Goal: Information Seeking & Learning: Learn about a topic

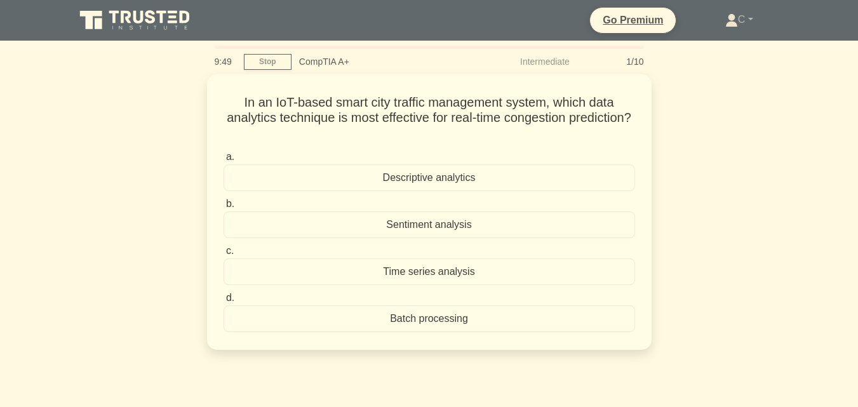
click at [823, 82] on main "9:49 Stop CompTIA A+ Intermediate 1/10 In an IoT-based smart city traffic manag…" at bounding box center [429, 363] width 858 height 645
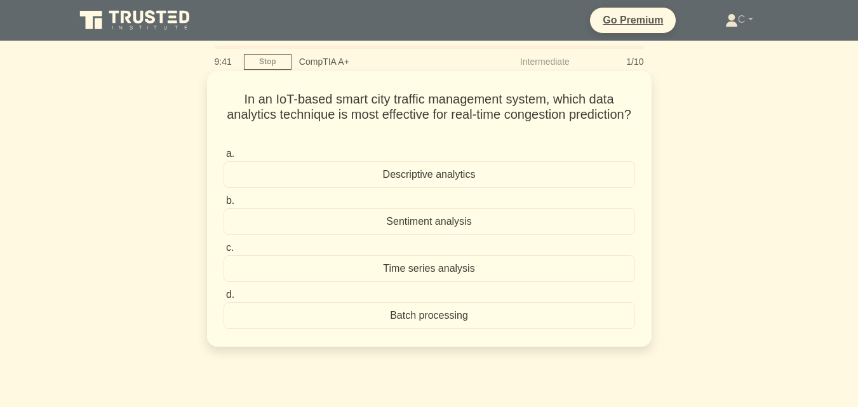
drag, startPoint x: 424, startPoint y: 324, endPoint x: 429, endPoint y: 340, distance: 16.5
click at [425, 323] on div "Batch processing" at bounding box center [428, 315] width 411 height 27
click at [385, 319] on div "Batch processing" at bounding box center [428, 315] width 411 height 27
click at [223, 299] on input "d. Batch processing" at bounding box center [223, 295] width 0 height 8
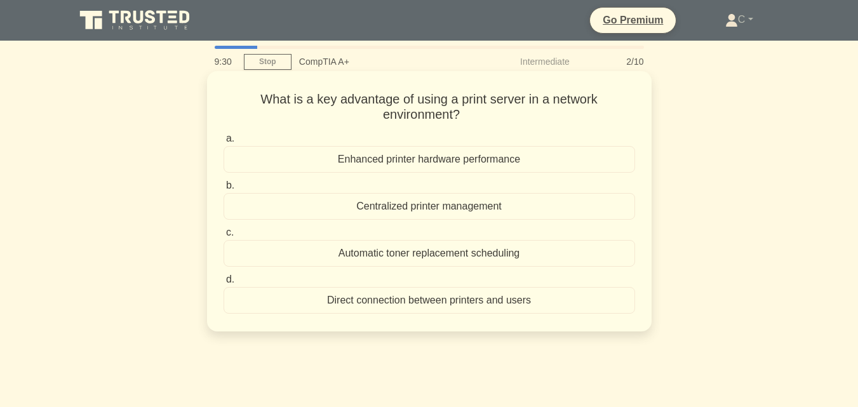
click at [384, 211] on div "Centralized printer management" at bounding box center [428, 206] width 411 height 27
click at [223, 190] on input "b. Centralized printer management" at bounding box center [223, 186] width 0 height 8
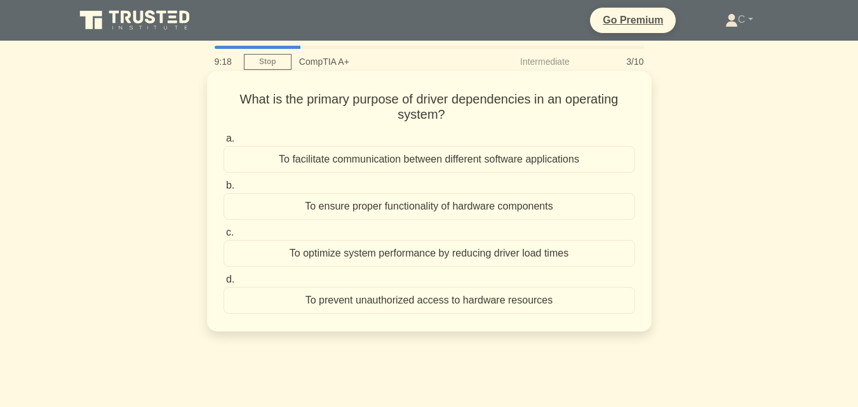
click at [399, 215] on div "To ensure proper functionality of hardware components" at bounding box center [428, 206] width 411 height 27
click at [223, 190] on input "b. To ensure proper functionality of hardware components" at bounding box center [223, 186] width 0 height 8
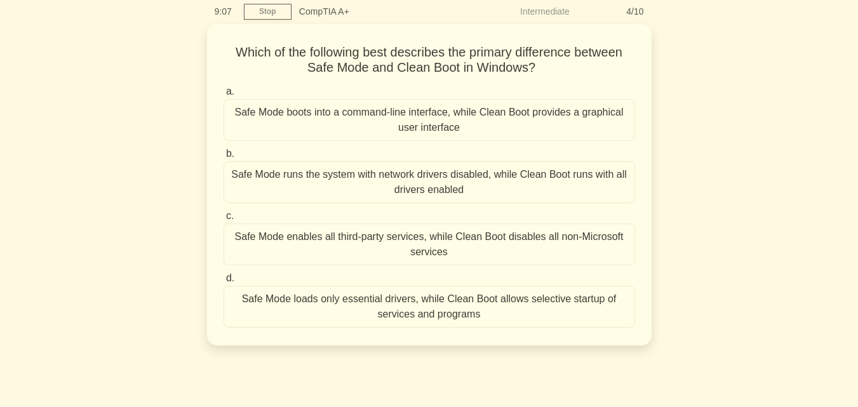
scroll to position [76, 0]
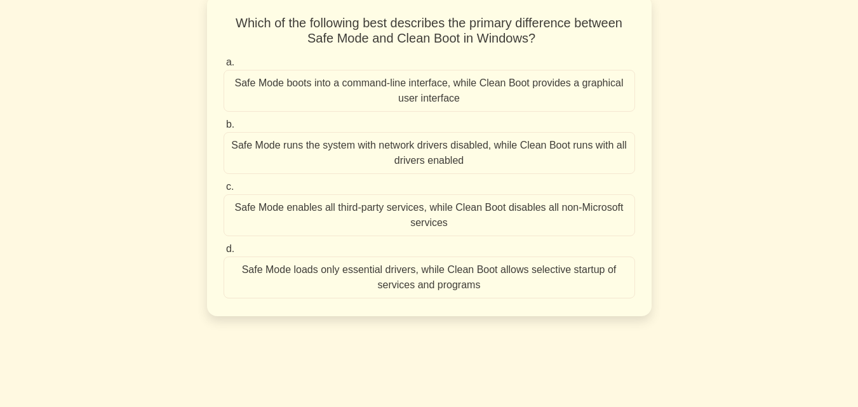
click at [350, 162] on div "Safe Mode runs the system with network drivers disabled, while Clean Boot runs …" at bounding box center [428, 153] width 411 height 42
click at [223, 129] on input "b. Safe Mode runs the system with network drivers disabled, while Clean Boot ru…" at bounding box center [223, 125] width 0 height 8
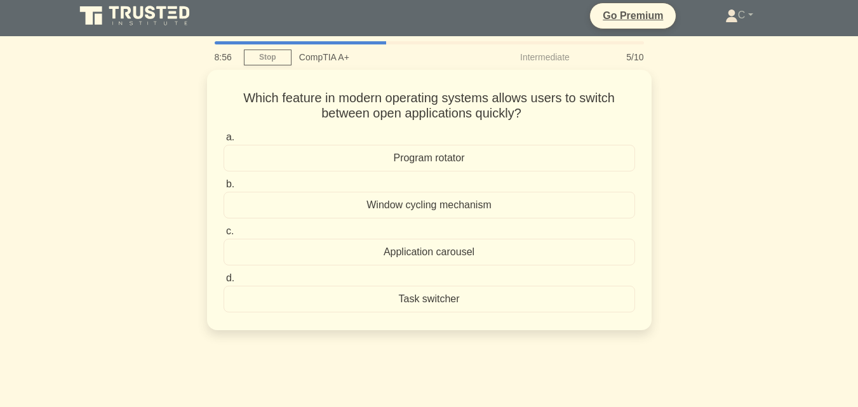
scroll to position [0, 0]
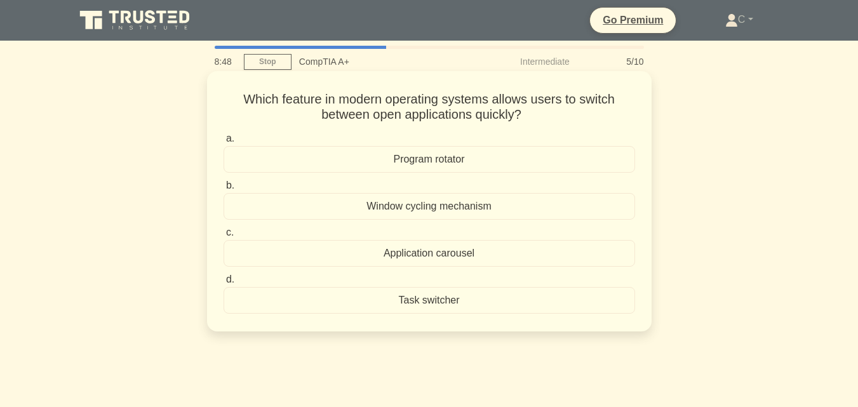
click at [440, 300] on div "Task switcher" at bounding box center [428, 300] width 411 height 27
click at [223, 284] on input "d. Task switcher" at bounding box center [223, 280] width 0 height 8
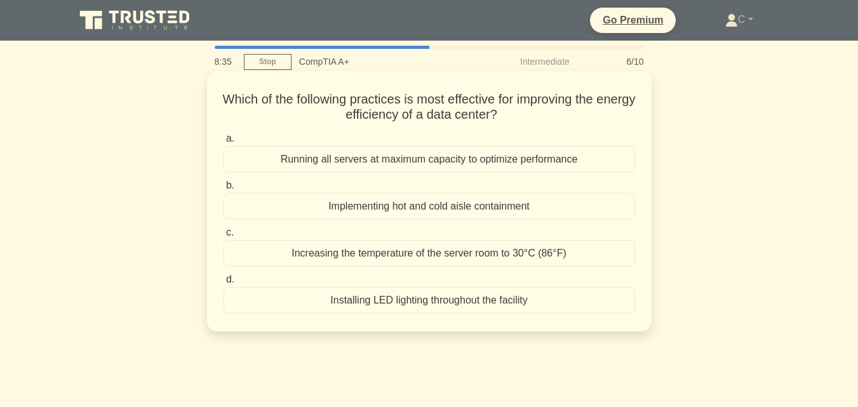
click at [412, 211] on div "Implementing hot and cold aisle containment" at bounding box center [428, 206] width 411 height 27
click at [223, 190] on input "b. Implementing hot and cold aisle containment" at bounding box center [223, 186] width 0 height 8
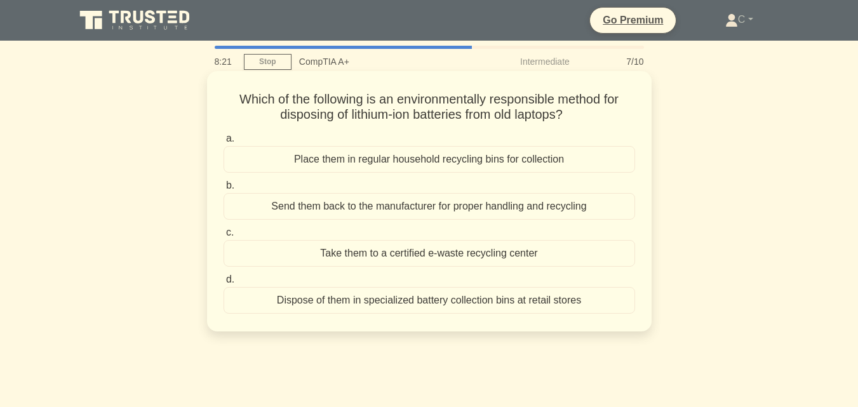
click at [449, 260] on div "Take them to a certified e-waste recycling center" at bounding box center [428, 253] width 411 height 27
click at [223, 237] on input "c. Take them to a certified e-waste recycling center" at bounding box center [223, 233] width 0 height 8
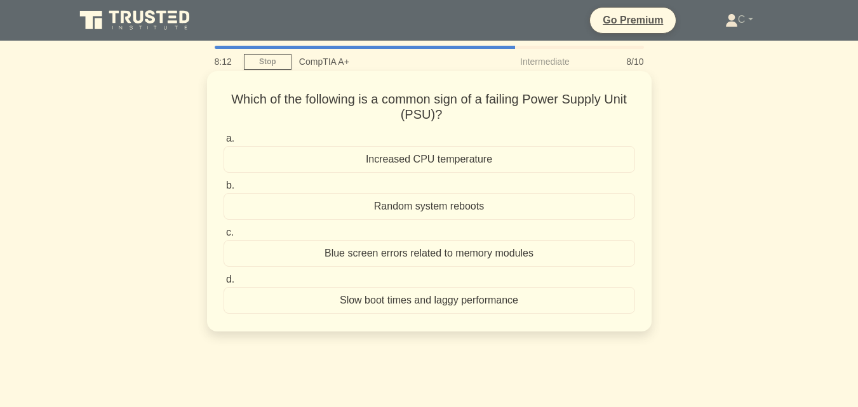
click at [467, 210] on div "Random system reboots" at bounding box center [428, 206] width 411 height 27
click at [223, 190] on input "b. Random system reboots" at bounding box center [223, 186] width 0 height 8
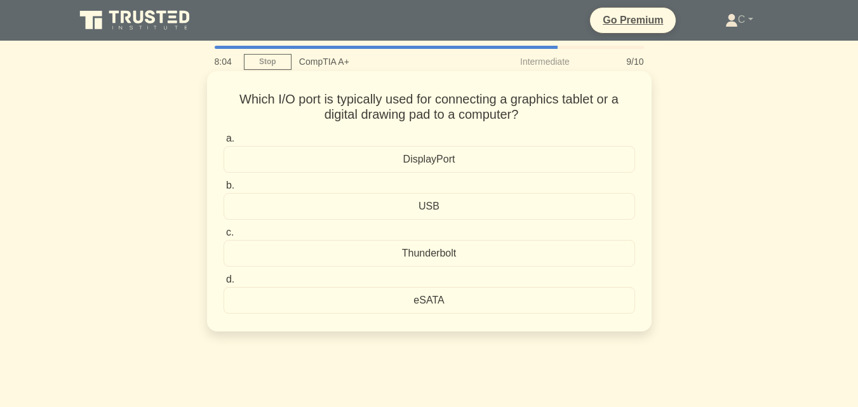
click at [441, 206] on div "USB" at bounding box center [428, 206] width 411 height 27
click at [223, 190] on input "b. USB" at bounding box center [223, 186] width 0 height 8
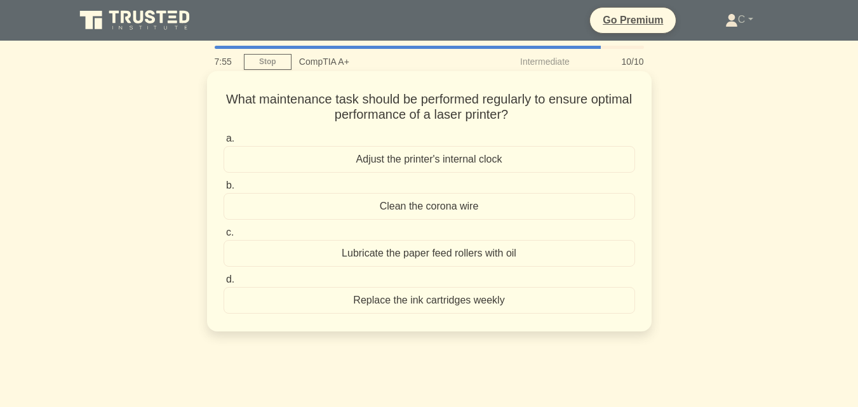
click at [462, 266] on div "Lubricate the paper feed rollers with oil" at bounding box center [428, 253] width 411 height 27
click at [223, 237] on input "c. Lubricate the paper feed rollers with oil" at bounding box center [223, 233] width 0 height 8
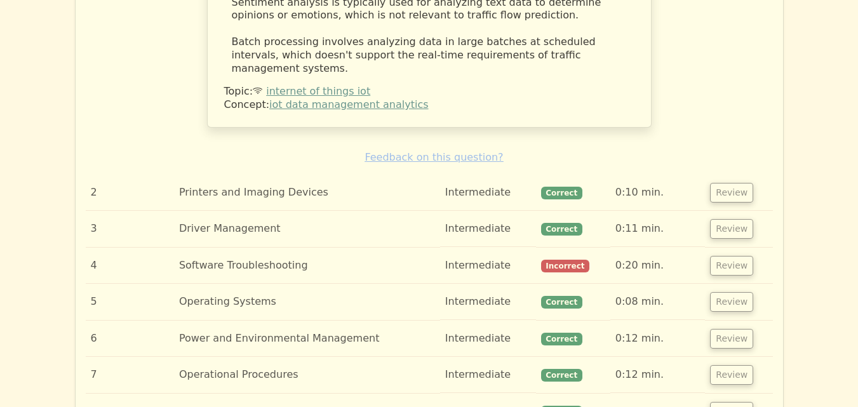
scroll to position [1829, 0]
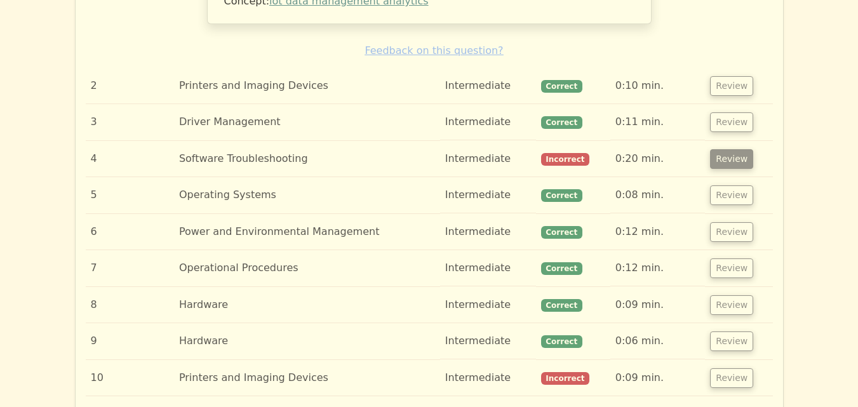
click at [743, 149] on button "Review" at bounding box center [731, 159] width 43 height 20
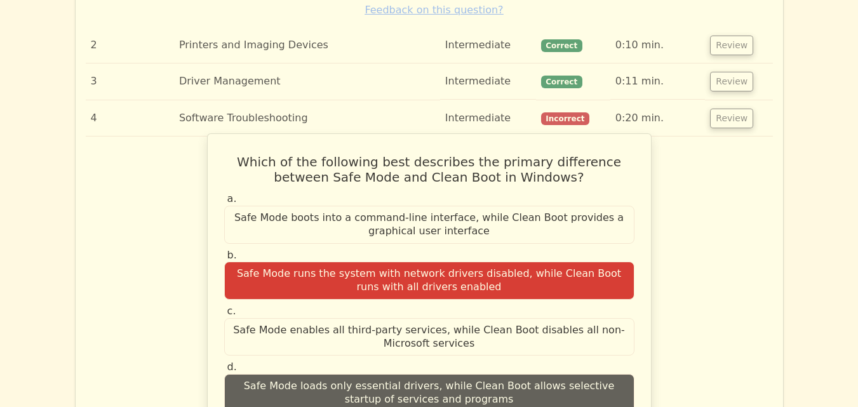
scroll to position [1905, 0]
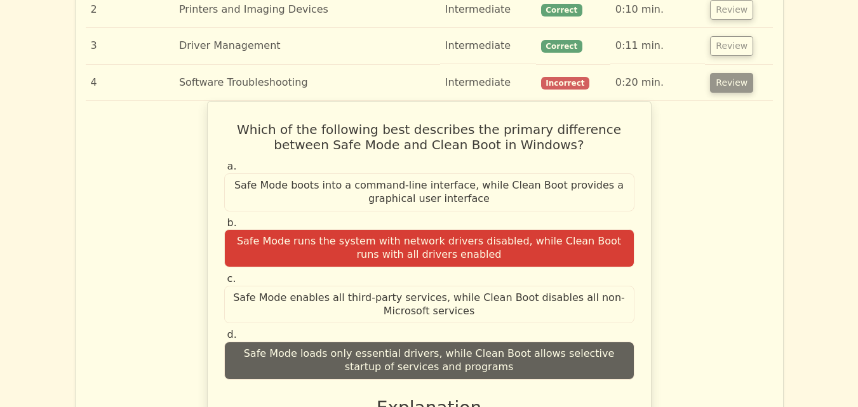
click at [723, 73] on button "Review" at bounding box center [731, 83] width 43 height 20
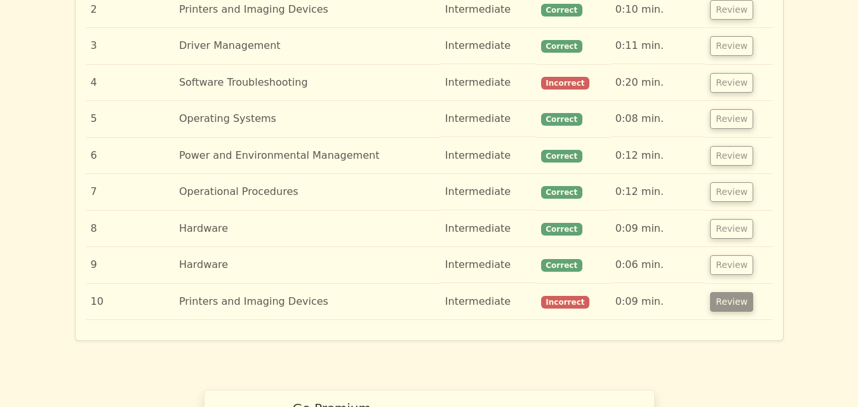
click at [735, 292] on button "Review" at bounding box center [731, 302] width 43 height 20
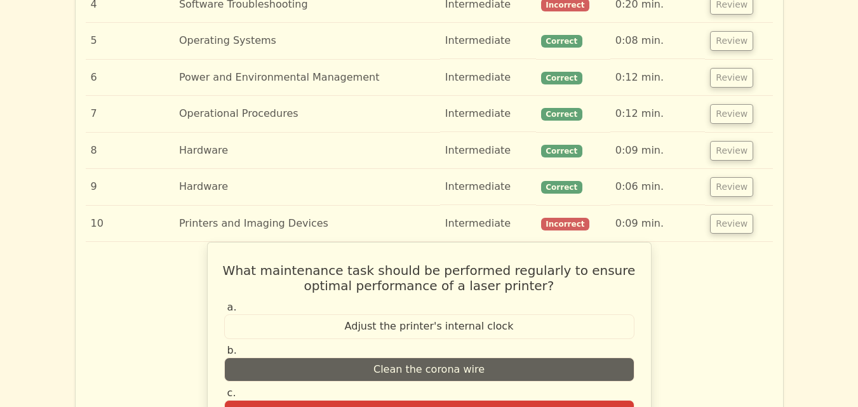
scroll to position [2057, 0]
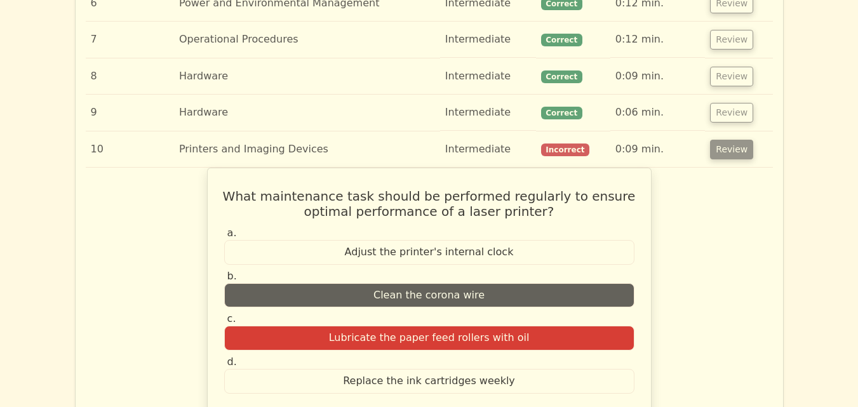
click at [730, 140] on button "Review" at bounding box center [731, 150] width 43 height 20
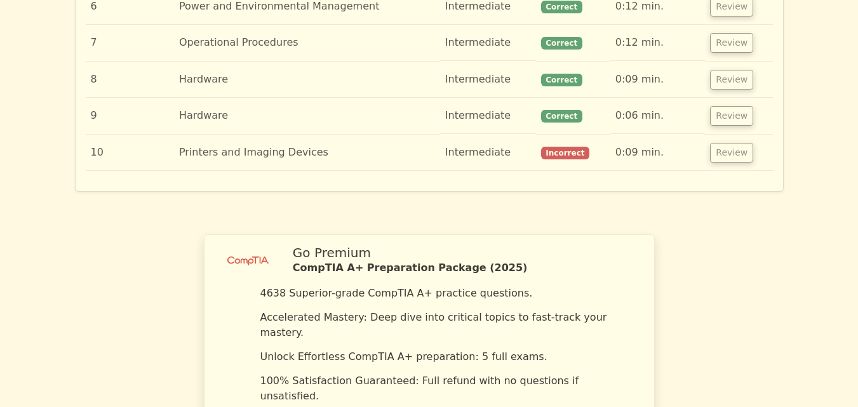
scroll to position [2342, 0]
